Goal: Communication & Community: Answer question/provide support

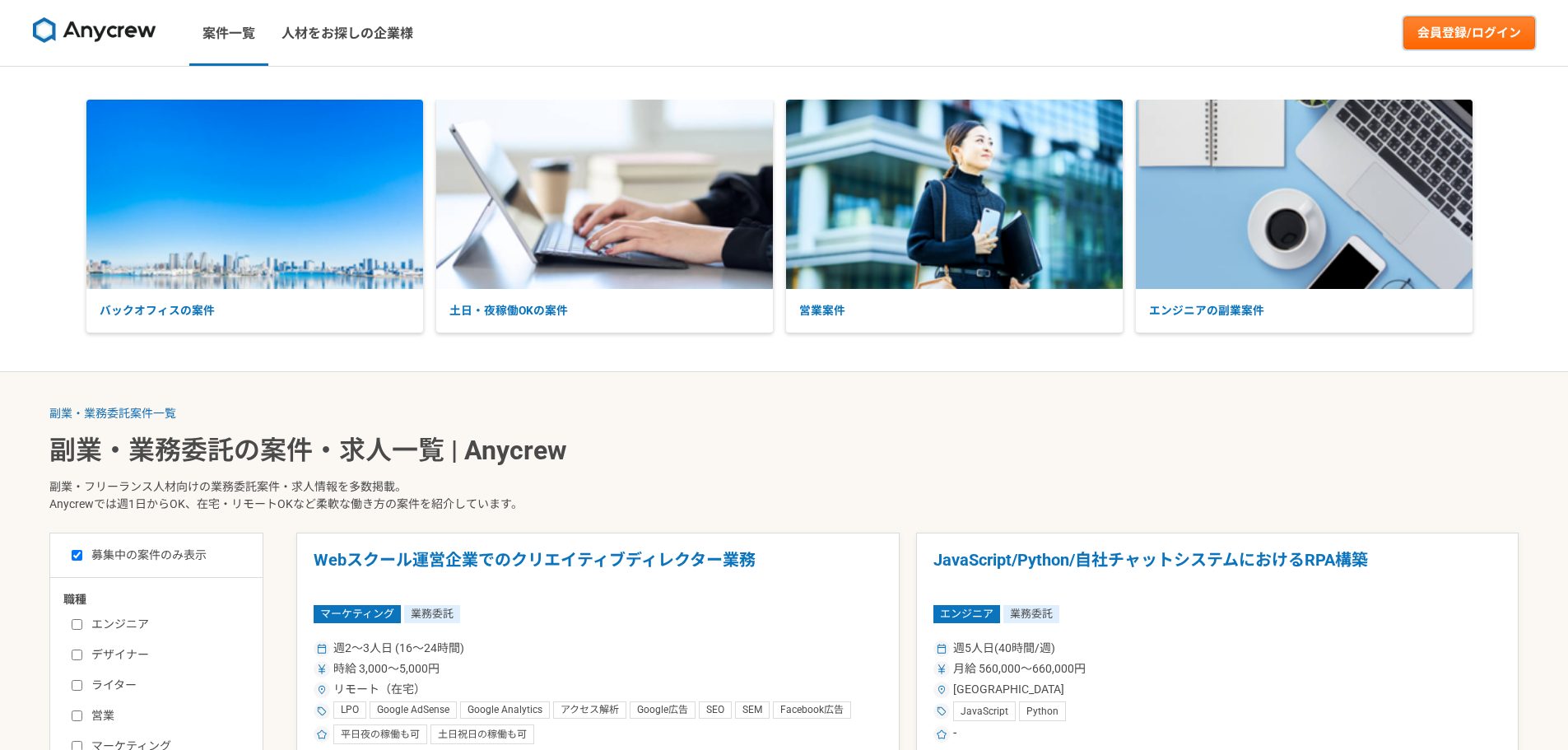
click at [1426, 36] on link "会員登録/ログイン" at bounding box center [1468, 33] width 132 height 33
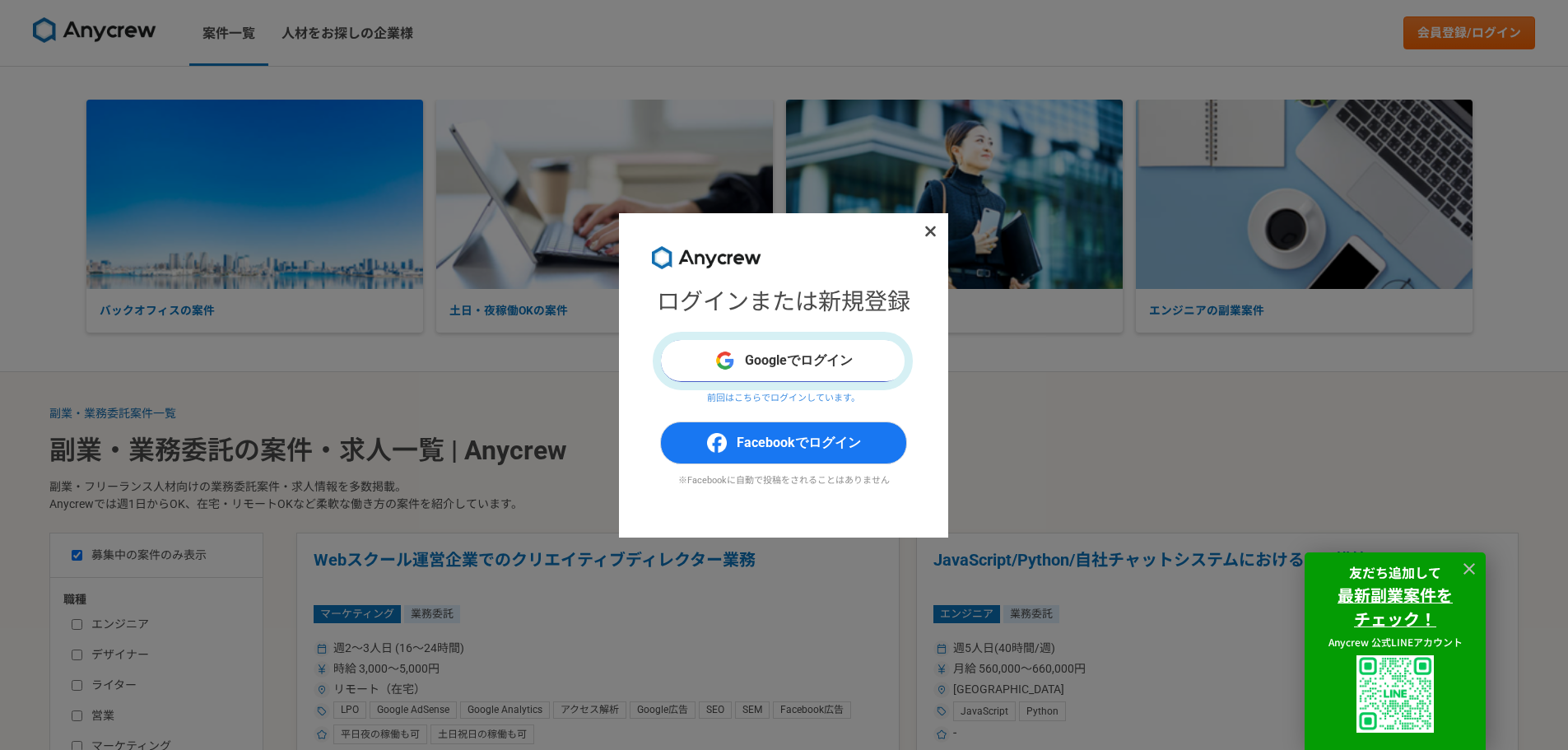
click at [802, 373] on button "Googleでログイン" at bounding box center [784, 360] width 247 height 43
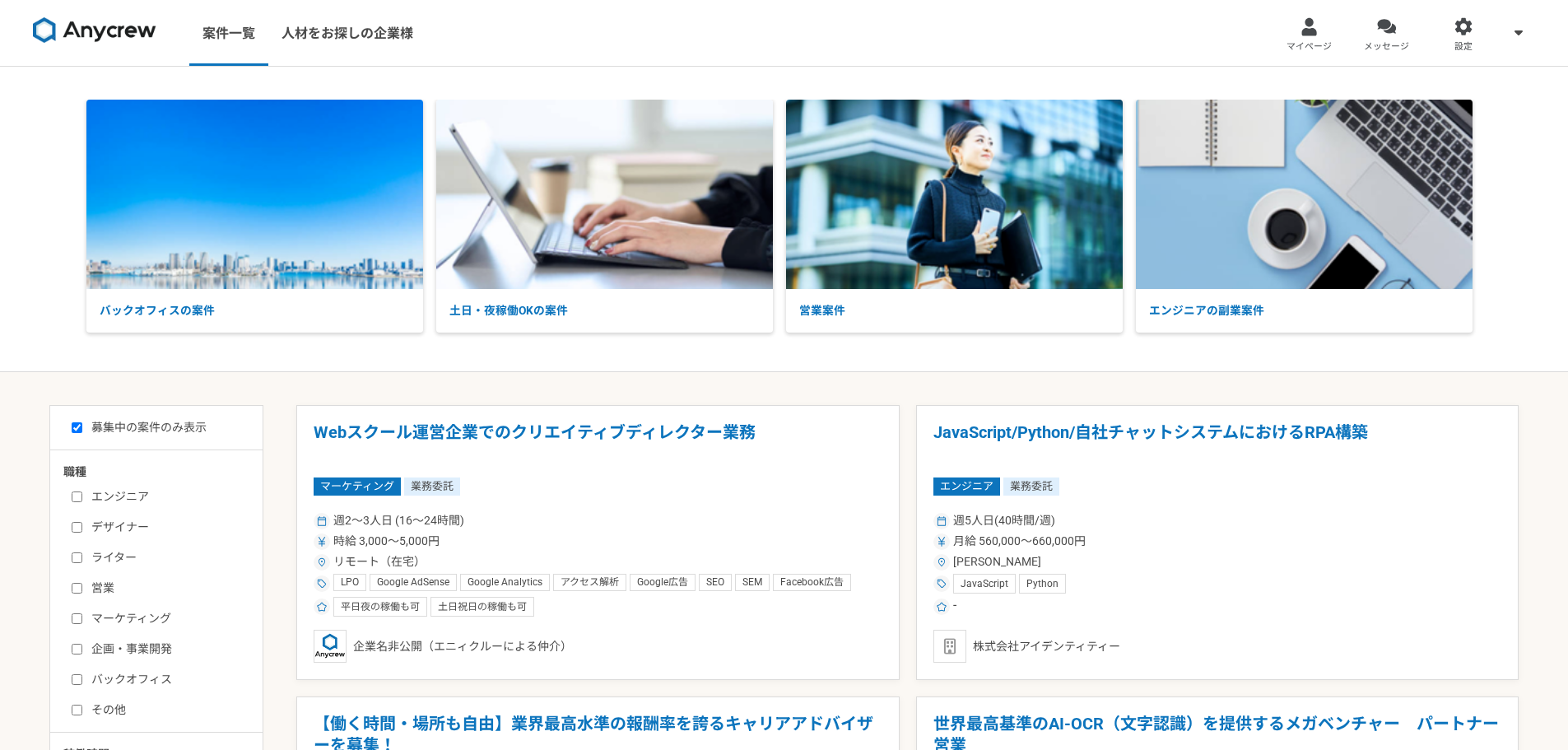
click at [1375, 38] on link "メッセージ" at bounding box center [1386, 33] width 77 height 66
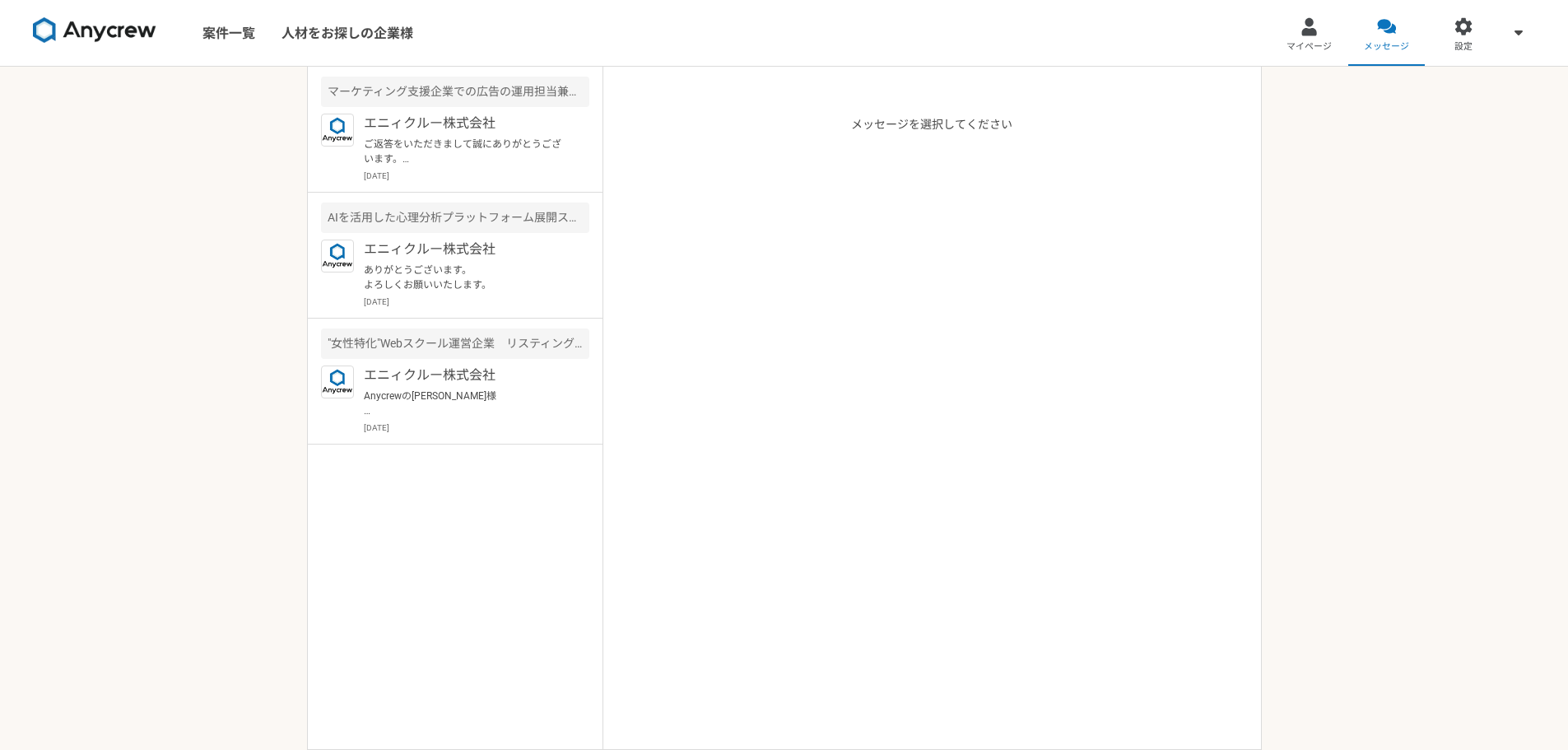
click at [560, 165] on p "ご返答をいただきまして誠にありがとうございます。 本案件依頼主はこちらのエンリッチ株式会社さまになりまして https://enrichinc.net/ エン…" at bounding box center [465, 151] width 204 height 29
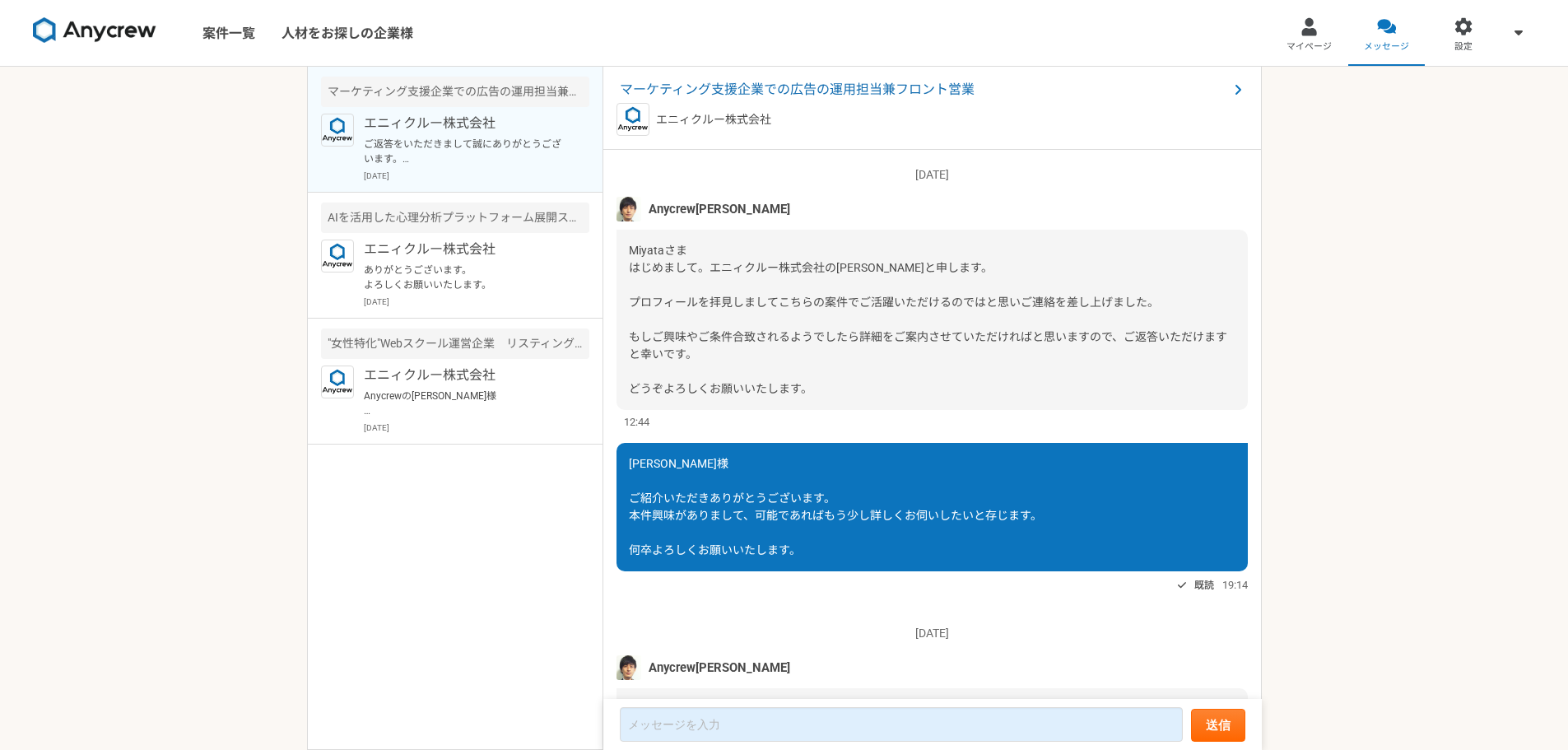
scroll to position [237, 0]
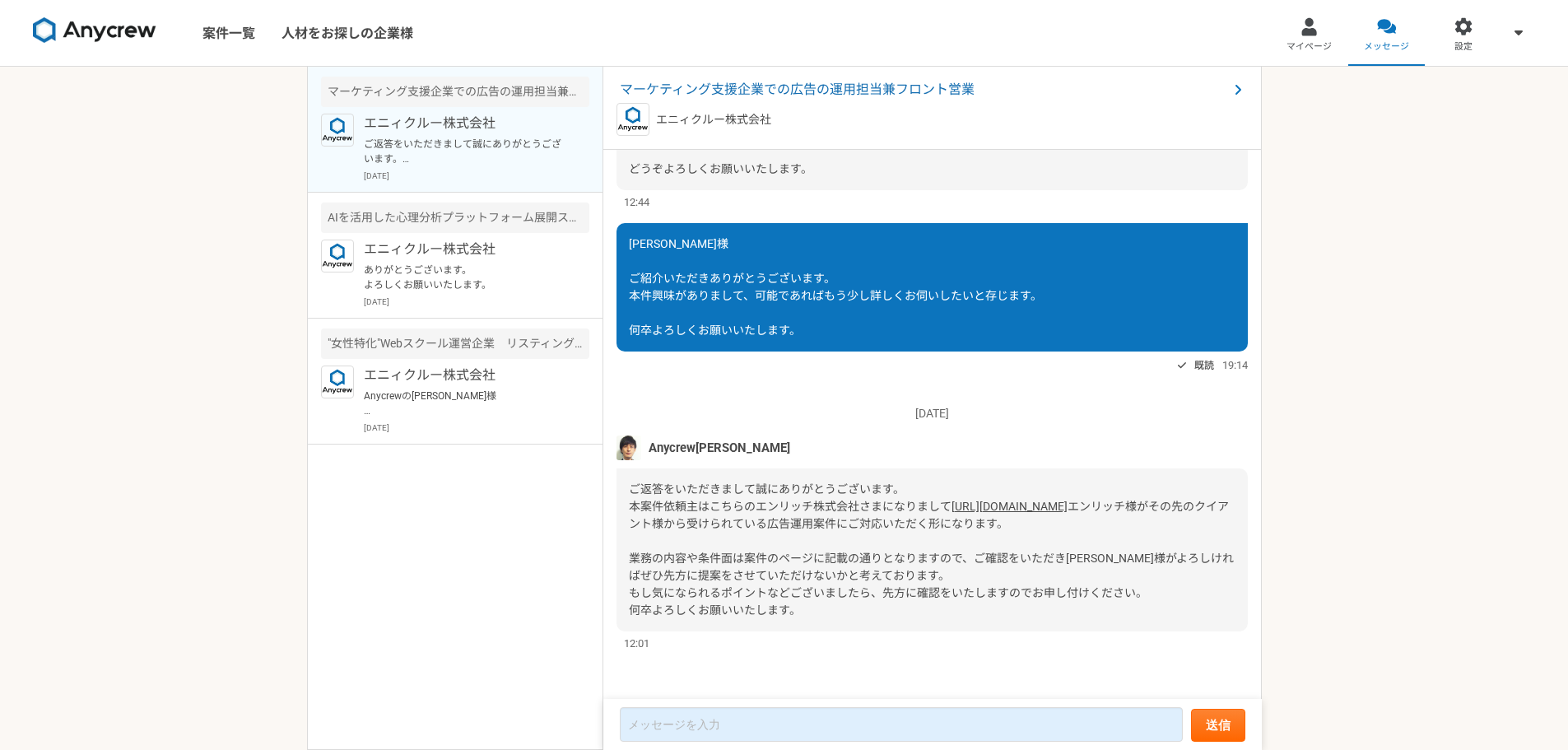
click at [762, 572] on span "エンリッチ様がその先のクイアント様から受けられている広告運用案件にご対応いただく形になります。 業務の内容や条件面は案件のページに記載の通りとなりますので、ご…" at bounding box center [931, 557] width 605 height 116
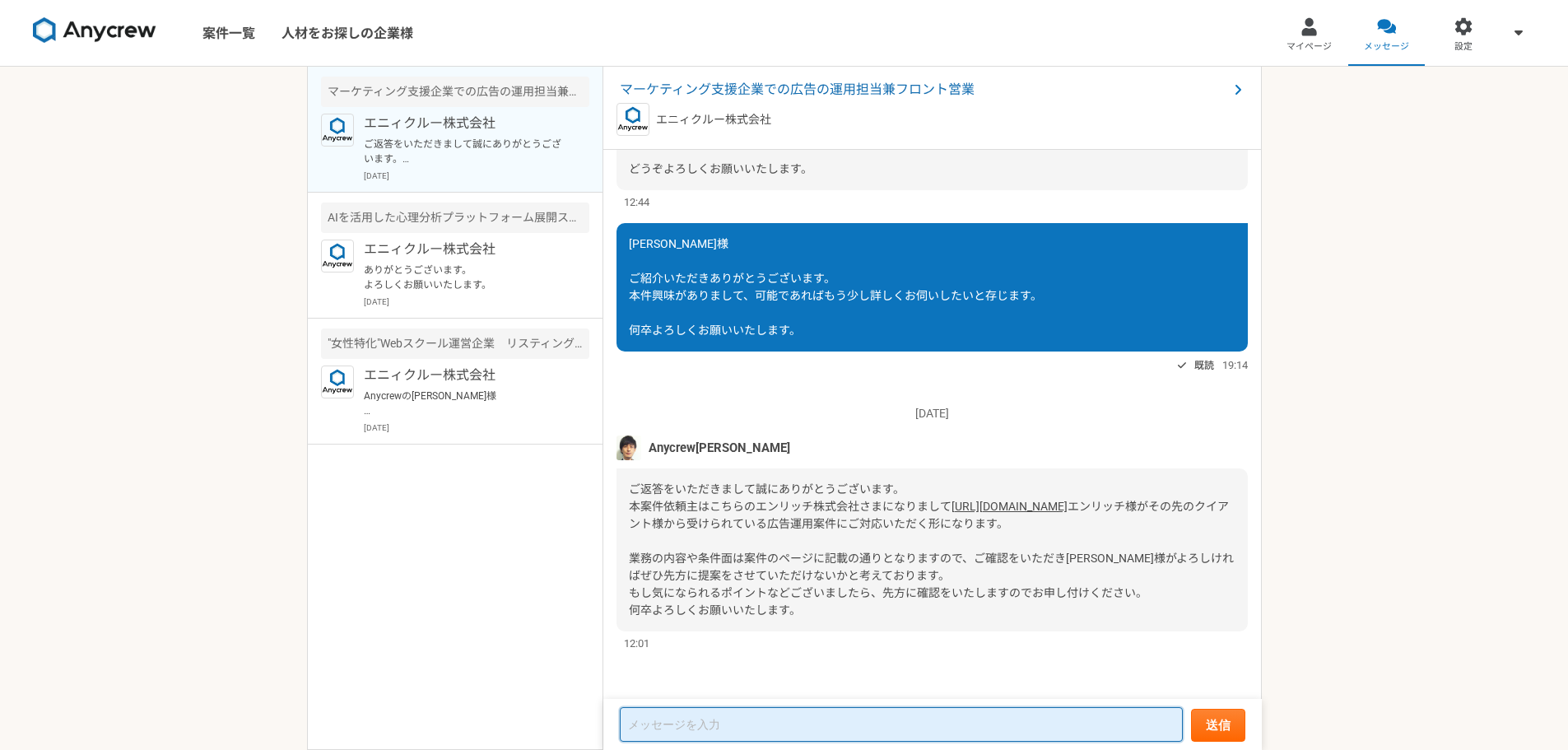
click at [761, 731] on textarea at bounding box center [901, 723] width 563 height 34
type textarea "あ"
type textarea "た"
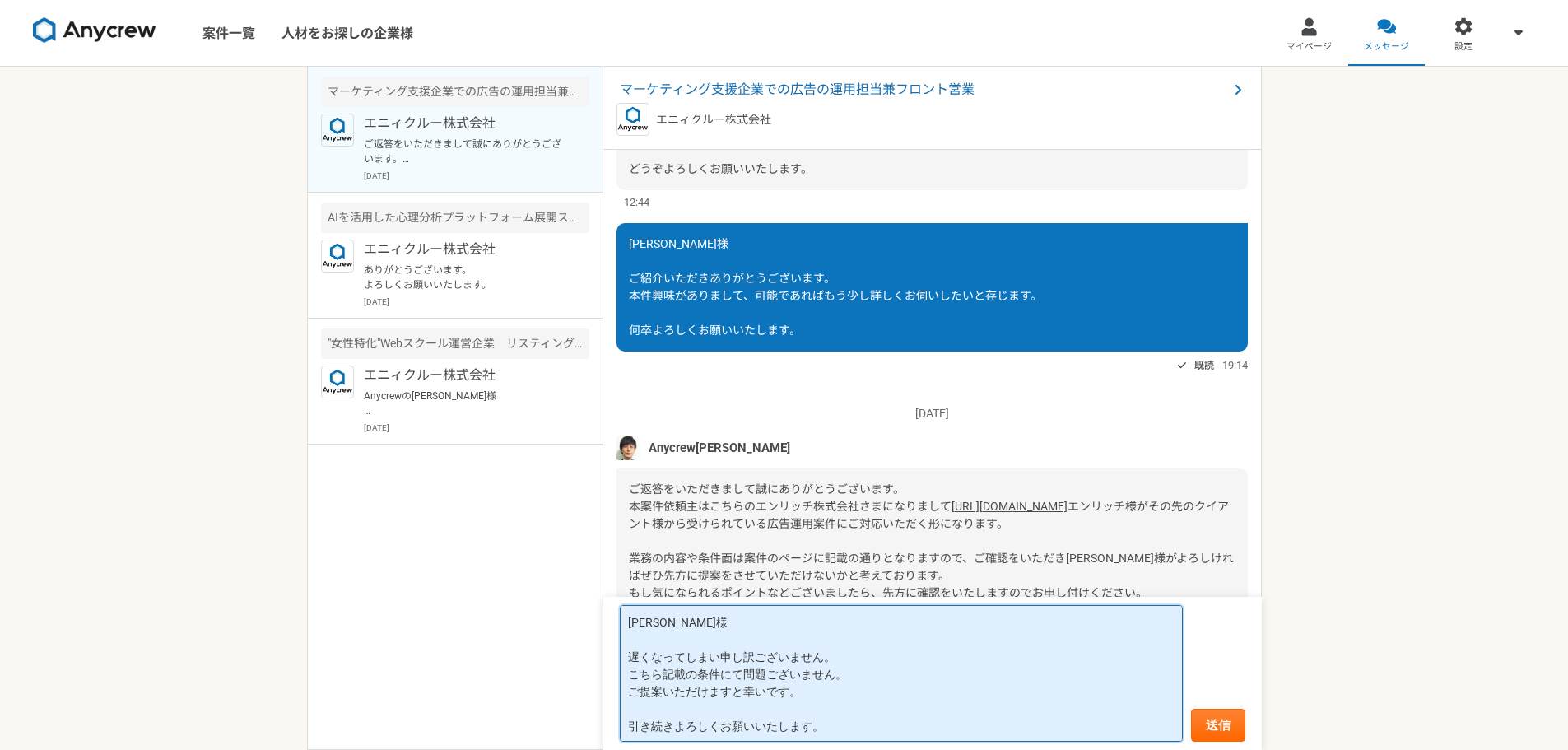
type textarea "田村様 遅くなってしまい申し訳ございません。 こちら記載の条件にて問題ございません。 ご提案いただけますと幸いです。 引き続きよろしくお願いいたします。"
click at [1239, 729] on button "送信" at bounding box center [1218, 724] width 54 height 33
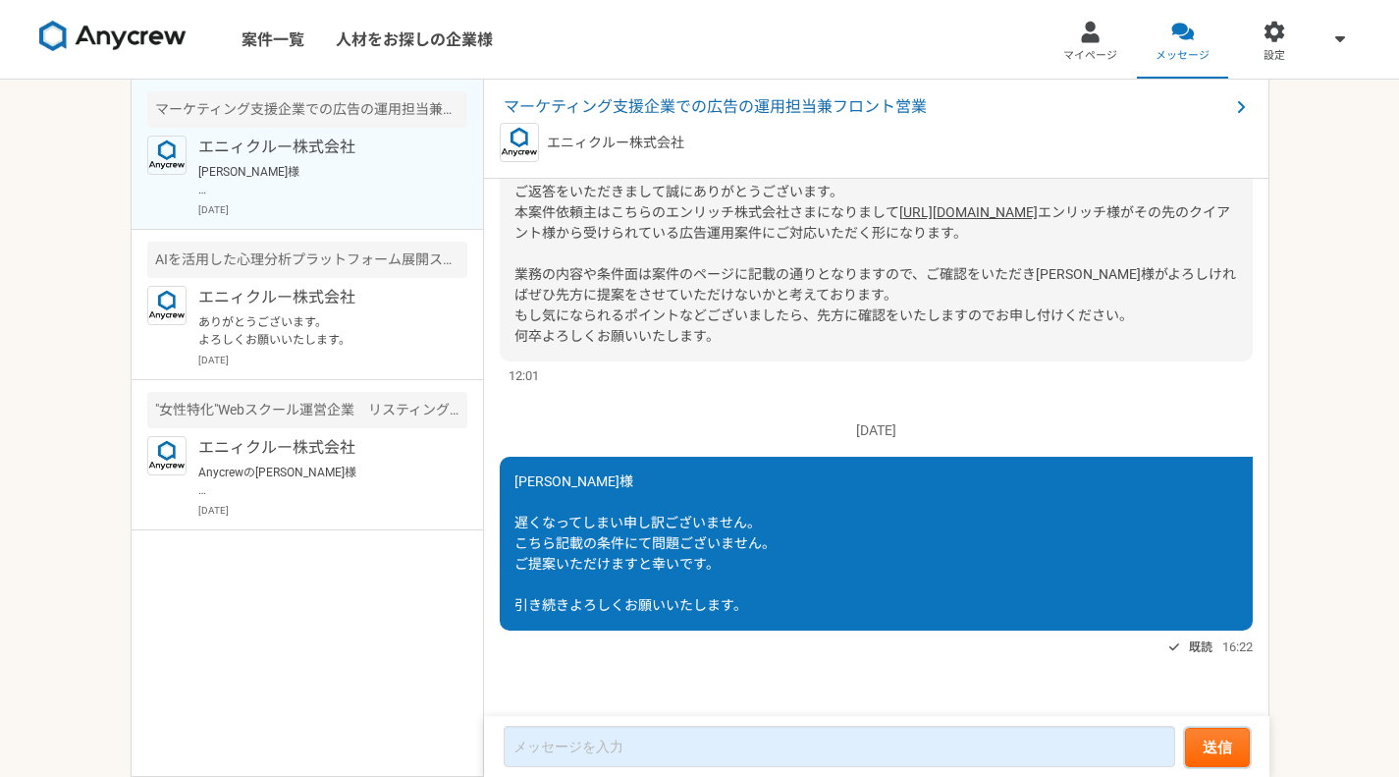
scroll to position [282, 0]
